Goal: Check status: Check status

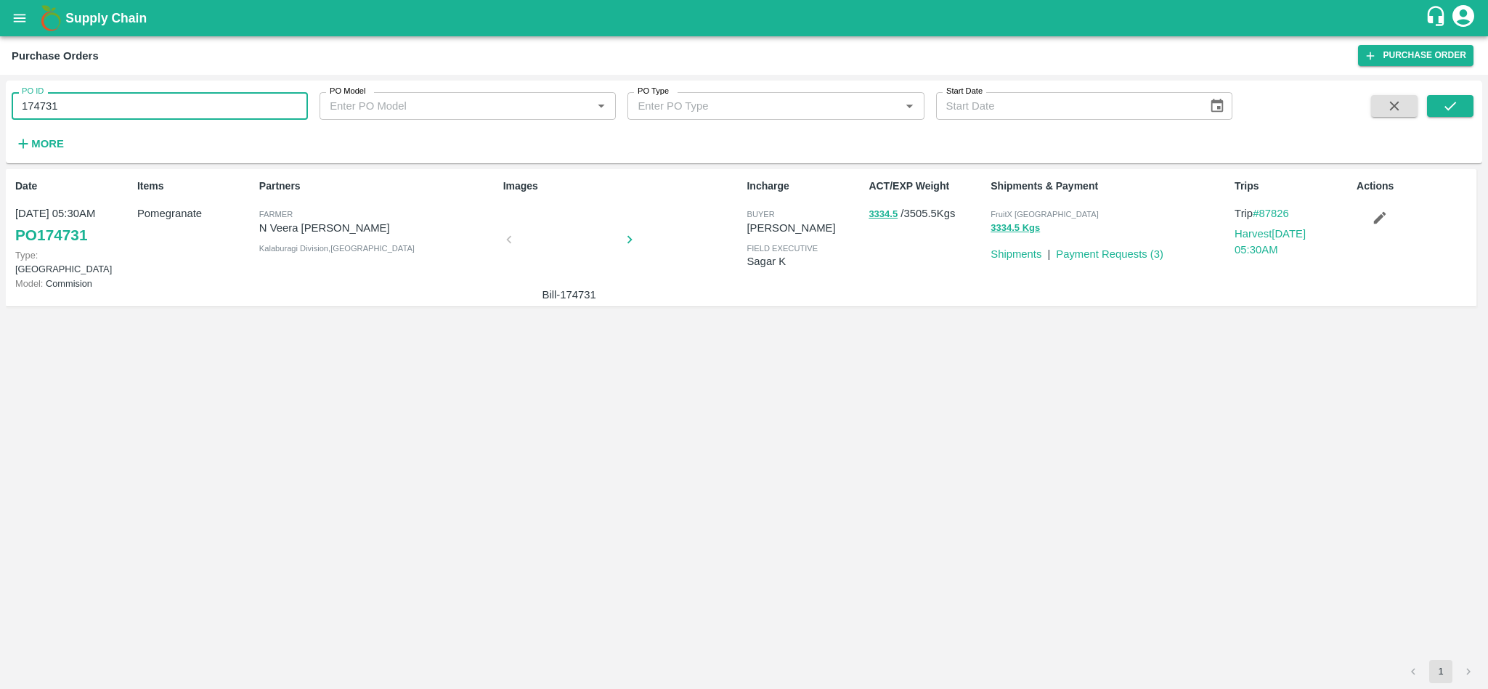
drag, startPoint x: 0, startPoint y: 0, endPoint x: 166, endPoint y: 96, distance: 192.0
click at [166, 96] on input "174731" at bounding box center [160, 106] width 296 height 28
paste input "text"
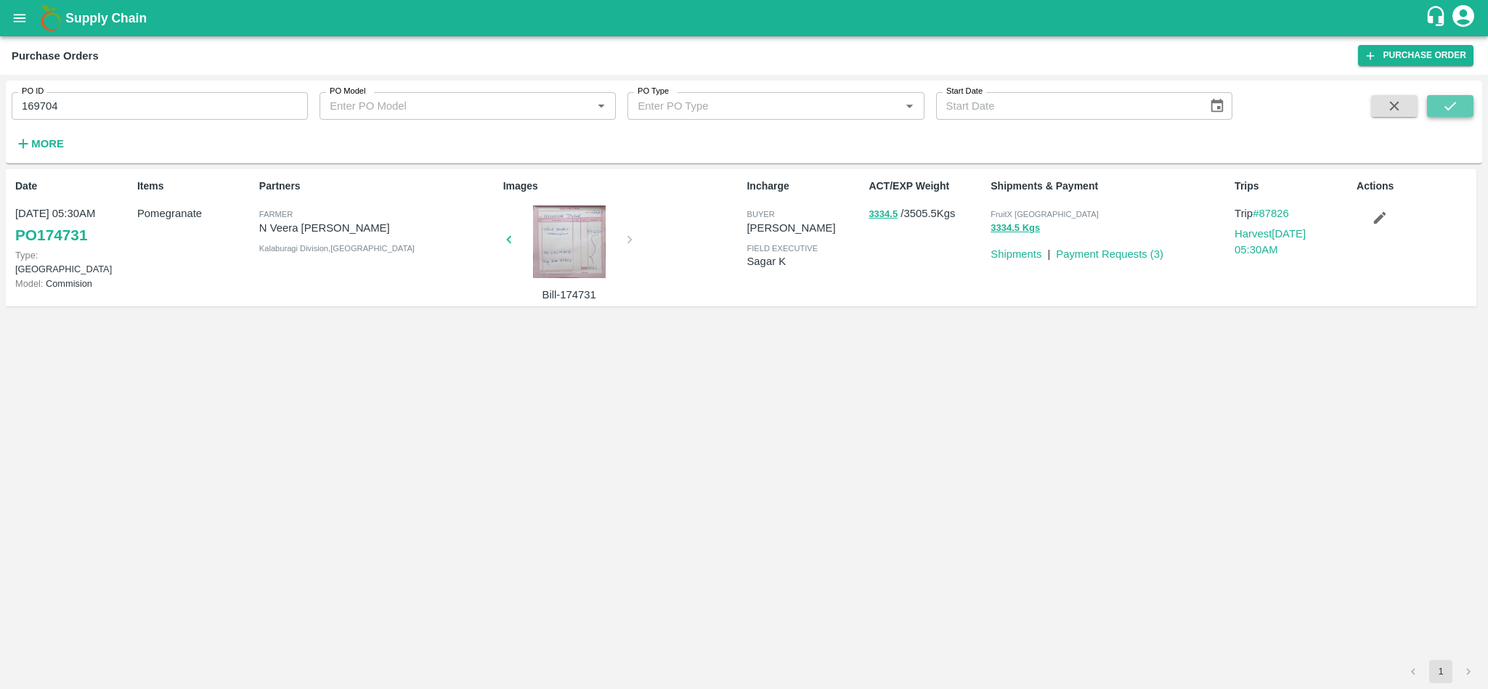
click at [1450, 102] on icon "submit" at bounding box center [1450, 106] width 16 height 16
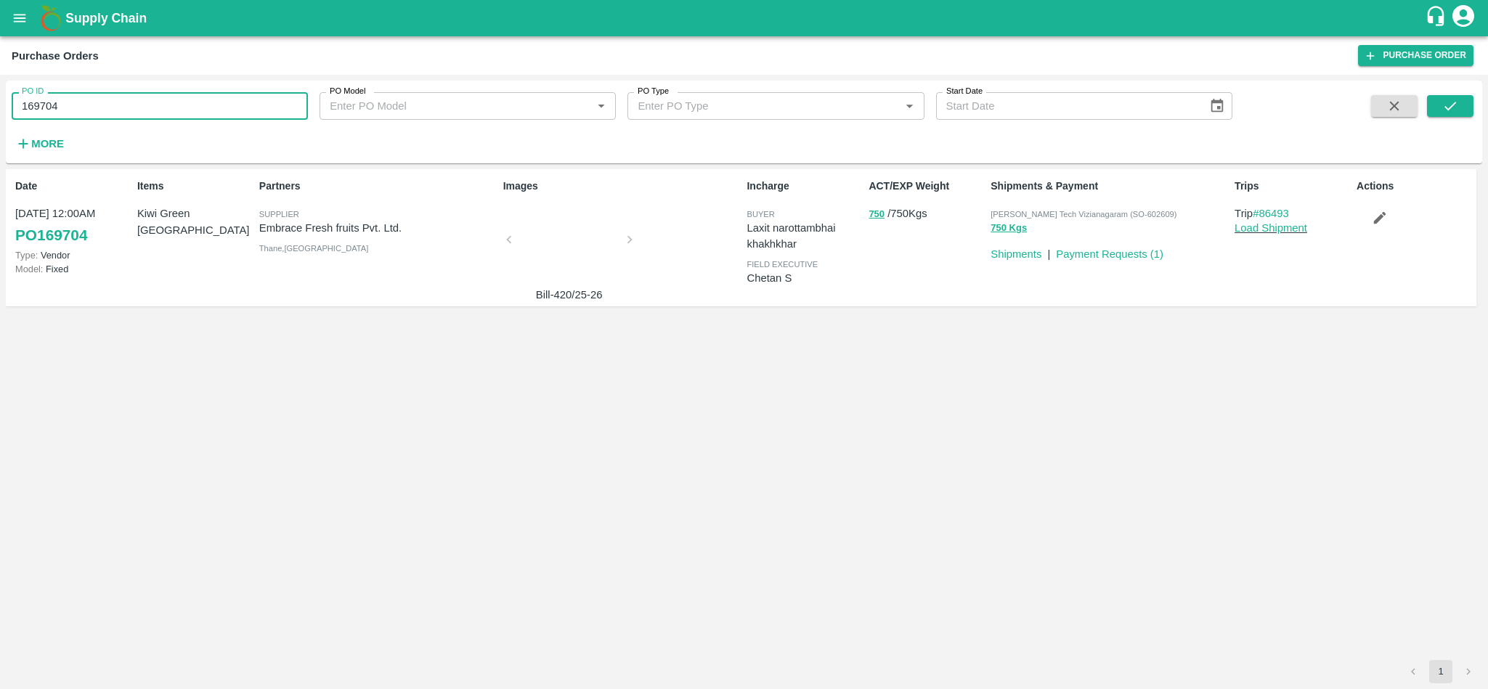
click at [101, 105] on input "169704" at bounding box center [160, 106] width 296 height 28
paste input "text"
click at [1447, 102] on icon "submit" at bounding box center [1450, 106] width 16 height 16
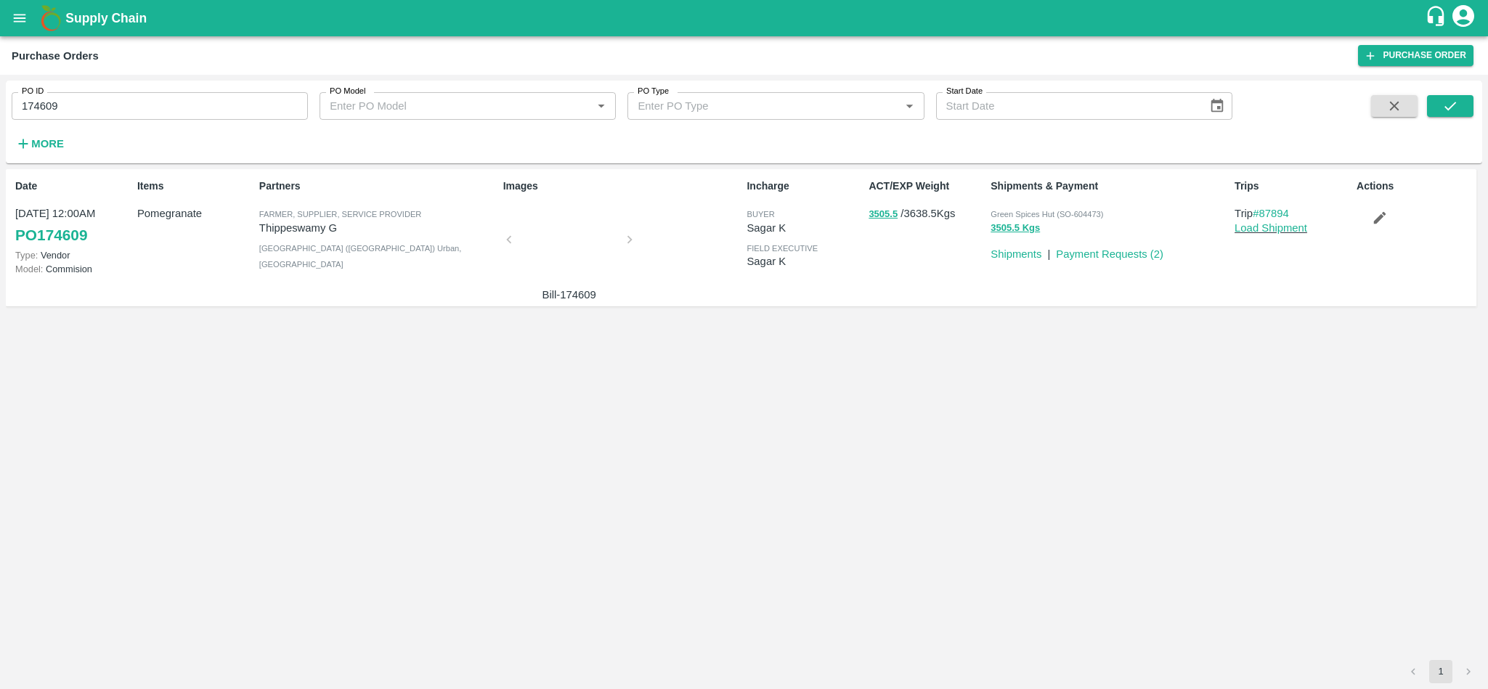
click at [173, 107] on input "174609" at bounding box center [160, 106] width 296 height 28
paste input "text"
click at [1441, 97] on button "submit" at bounding box center [1450, 106] width 46 height 22
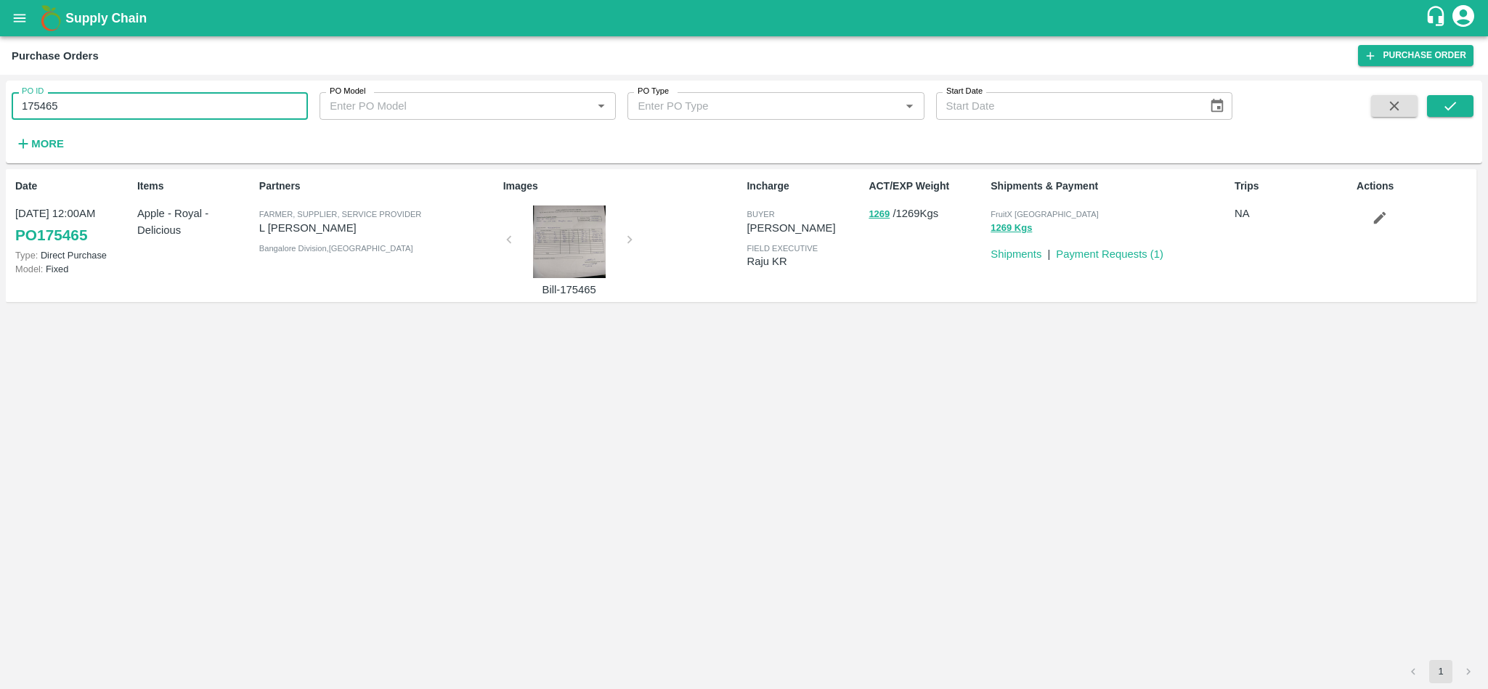
click at [166, 107] on input "175465" at bounding box center [160, 106] width 296 height 28
paste input "text"
type input "175252"
click at [1453, 101] on icon "submit" at bounding box center [1450, 106] width 16 height 16
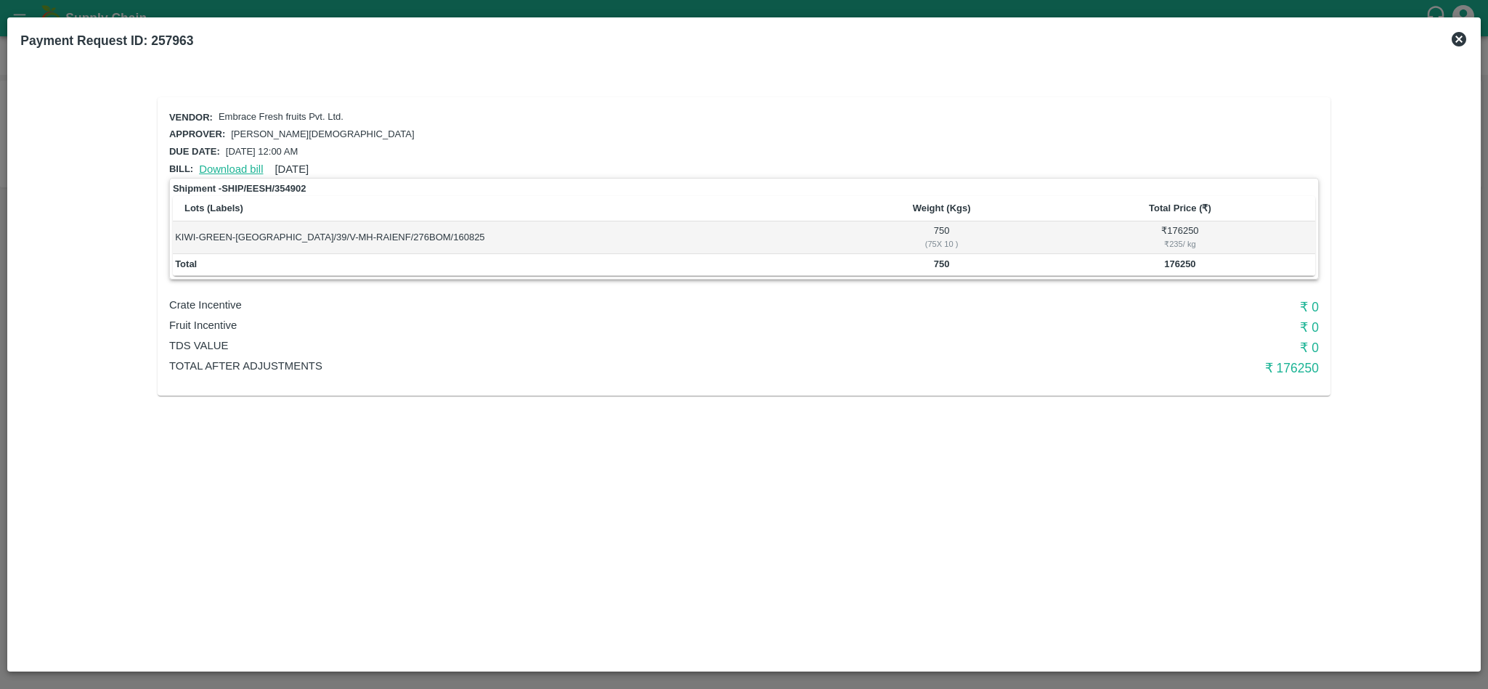
click at [229, 163] on link "Download bill" at bounding box center [231, 169] width 64 height 12
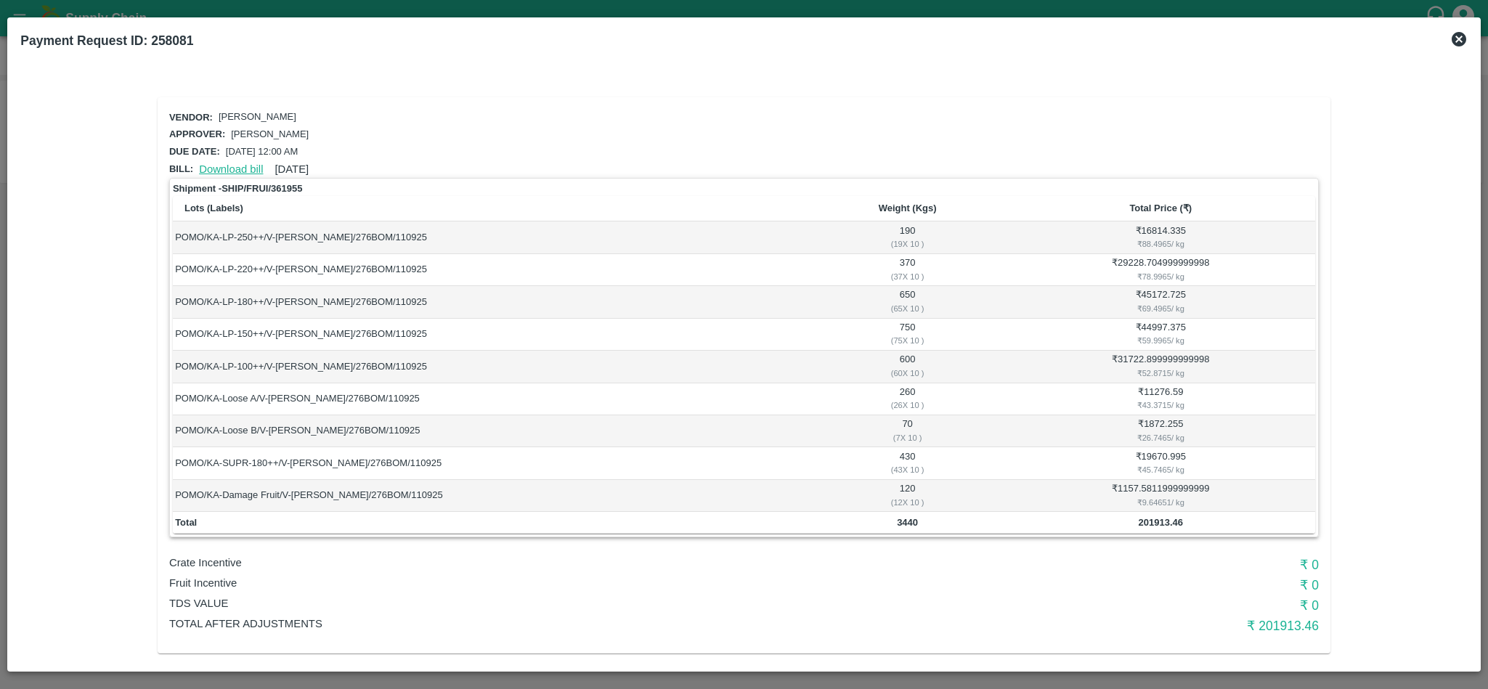
click at [214, 163] on link "Download bill" at bounding box center [231, 169] width 64 height 12
